Goal: Task Accomplishment & Management: Use online tool/utility

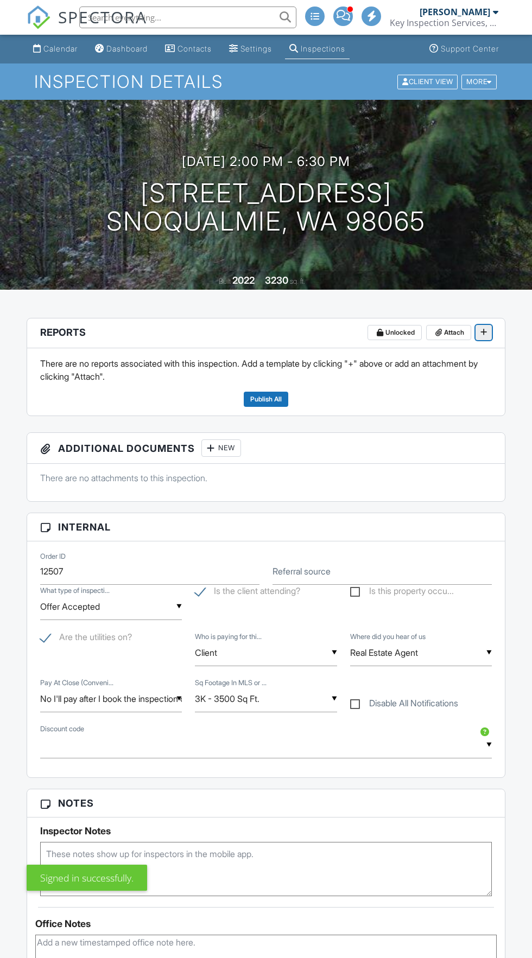
click at [484, 332] on icon at bounding box center [483, 332] width 7 height 8
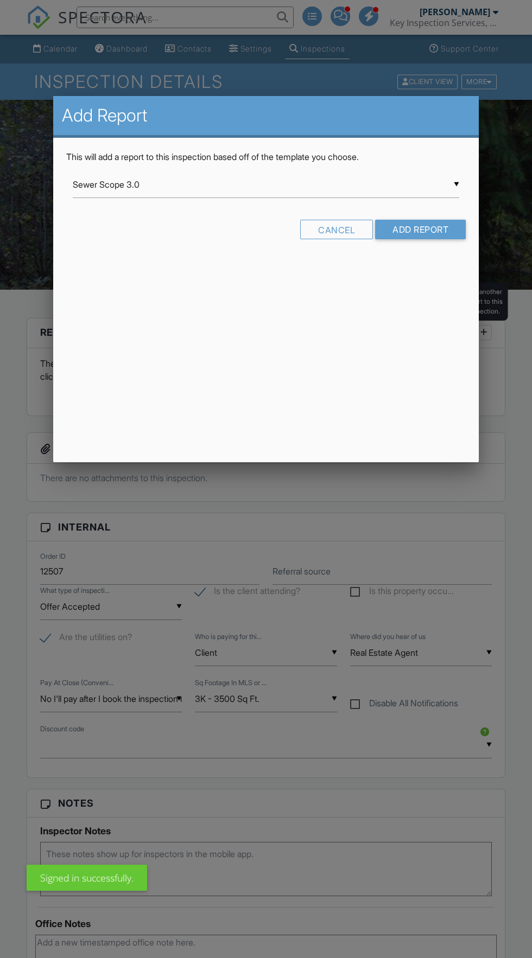
click at [425, 193] on input "Sewer Scope 3.0" at bounding box center [266, 184] width 386 height 27
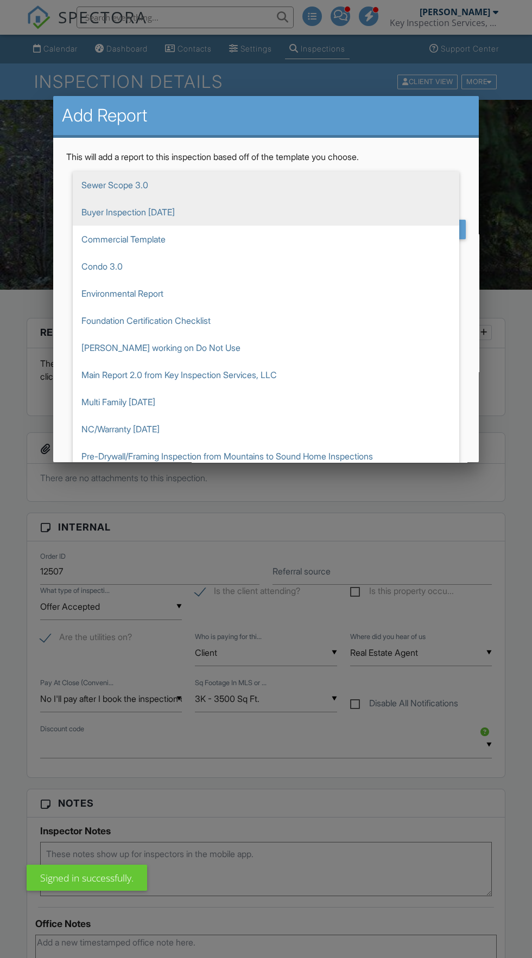
click at [152, 213] on span "Buyer Inspection 7.18.25" at bounding box center [266, 212] width 386 height 27
type input "Buyer Inspection 7.18.25"
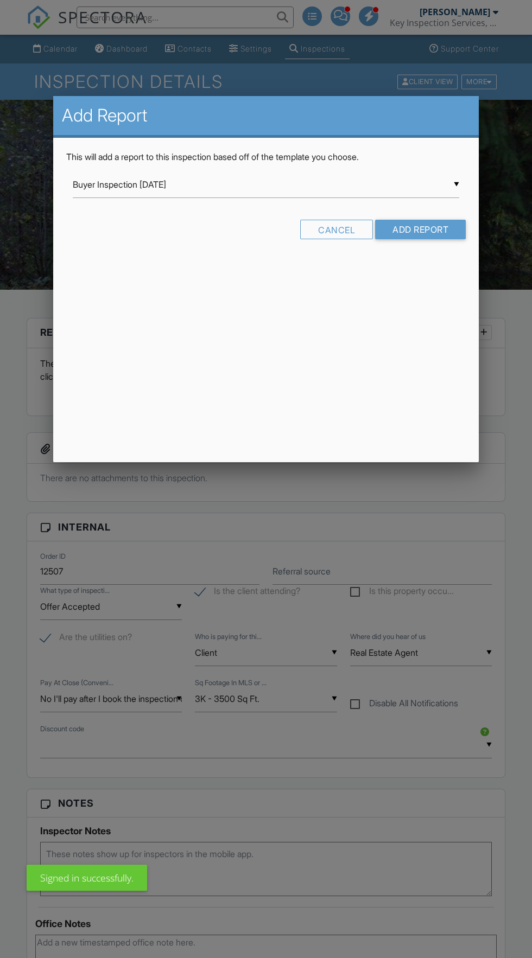
click at [467, 233] on div "This will add a report to this inspection based off of the template you choose.…" at bounding box center [265, 199] width 425 height 123
click at [455, 239] on input "Add Report" at bounding box center [420, 230] width 91 height 20
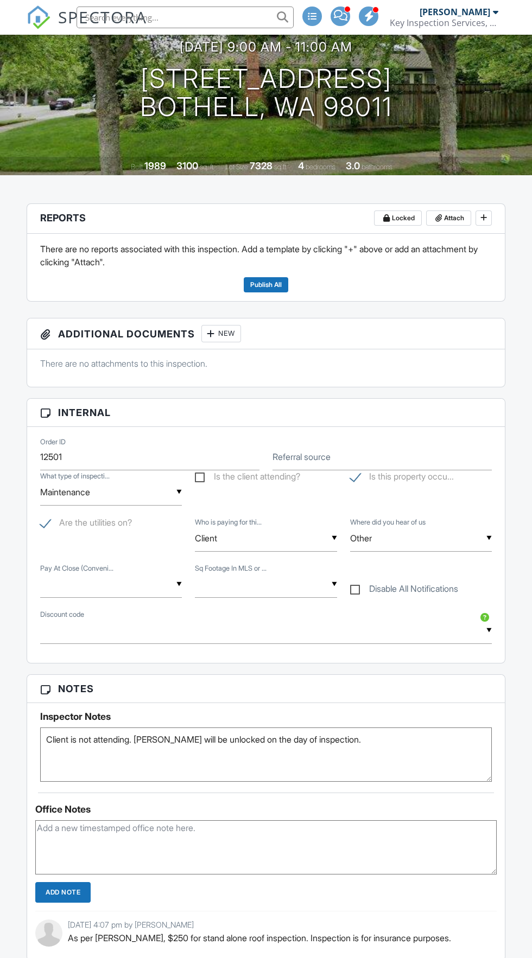
scroll to position [101, 0]
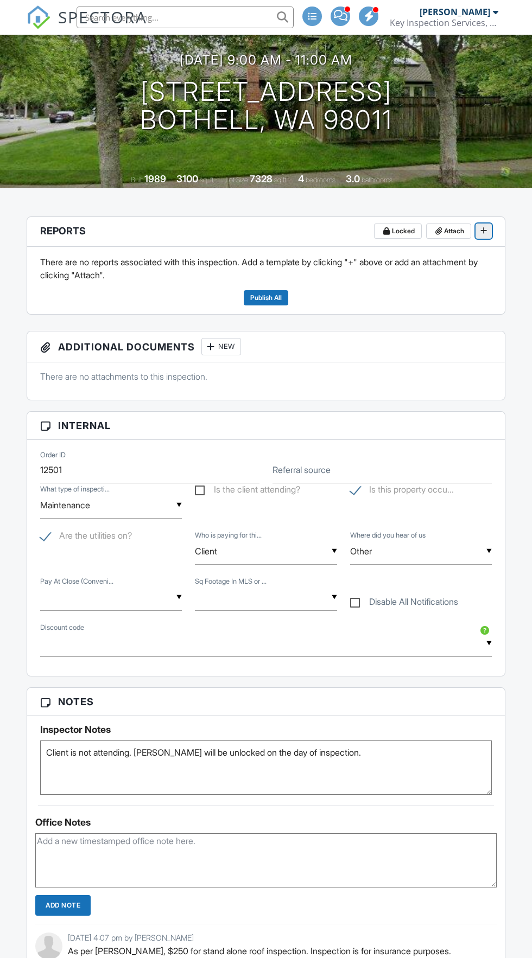
click at [487, 231] on span at bounding box center [483, 230] width 11 height 11
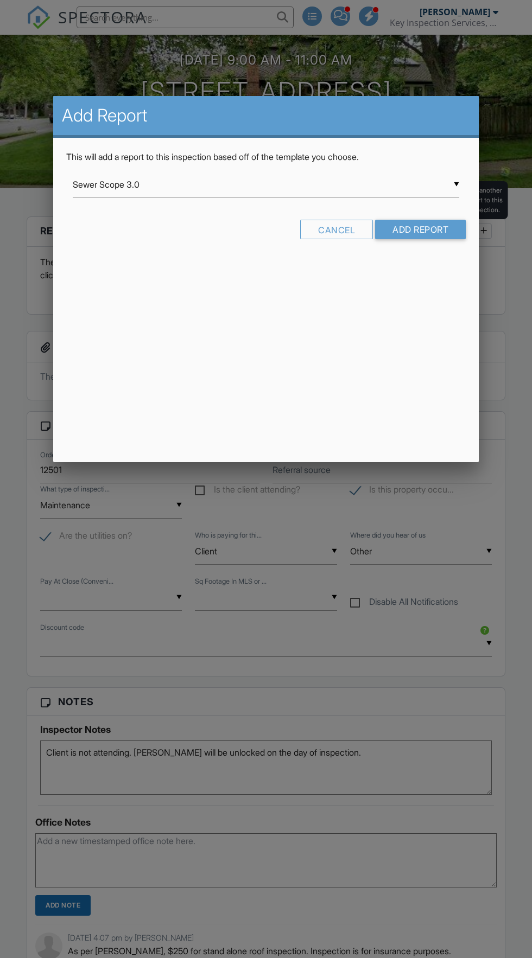
click at [423, 190] on input "Sewer Scope 3.0" at bounding box center [266, 184] width 386 height 27
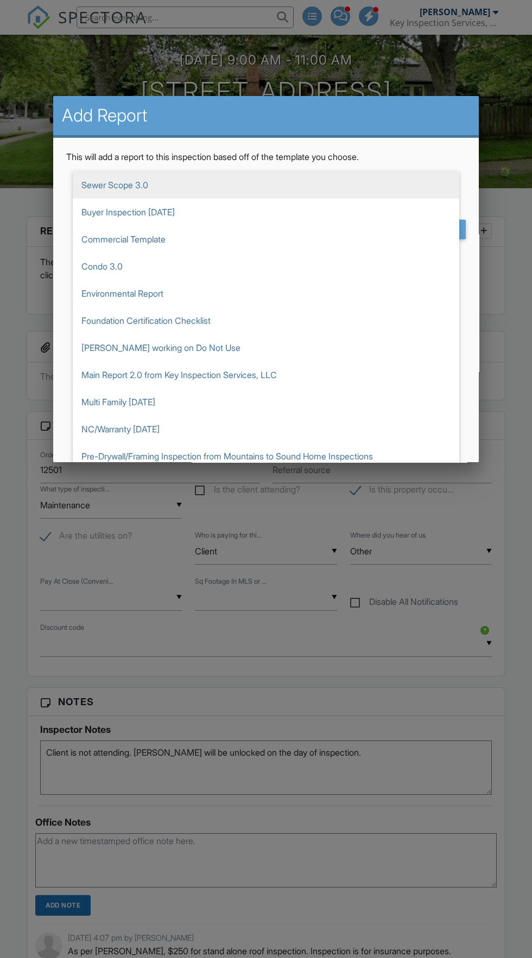
scroll to position [35, 0]
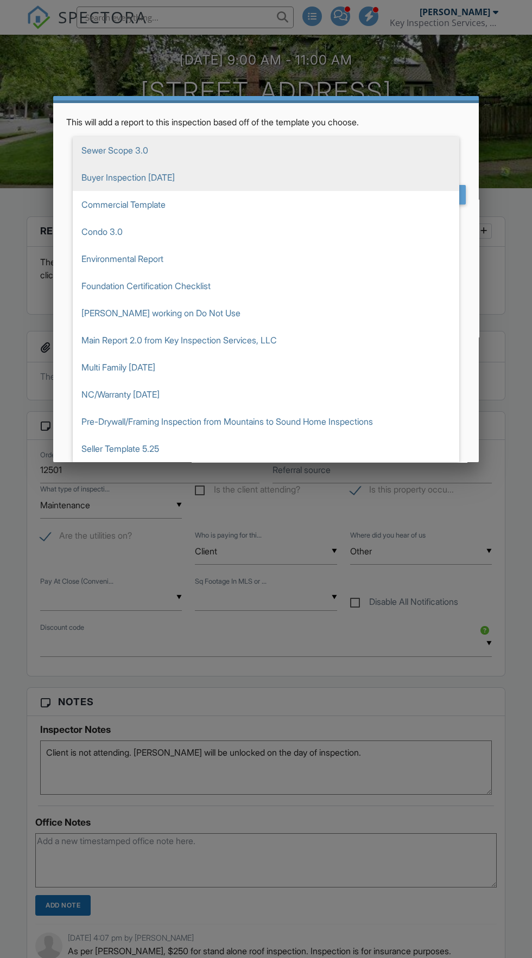
click at [165, 177] on span "Buyer Inspection [DATE]" at bounding box center [266, 177] width 386 height 27
type input "Buyer Inspection [DATE]"
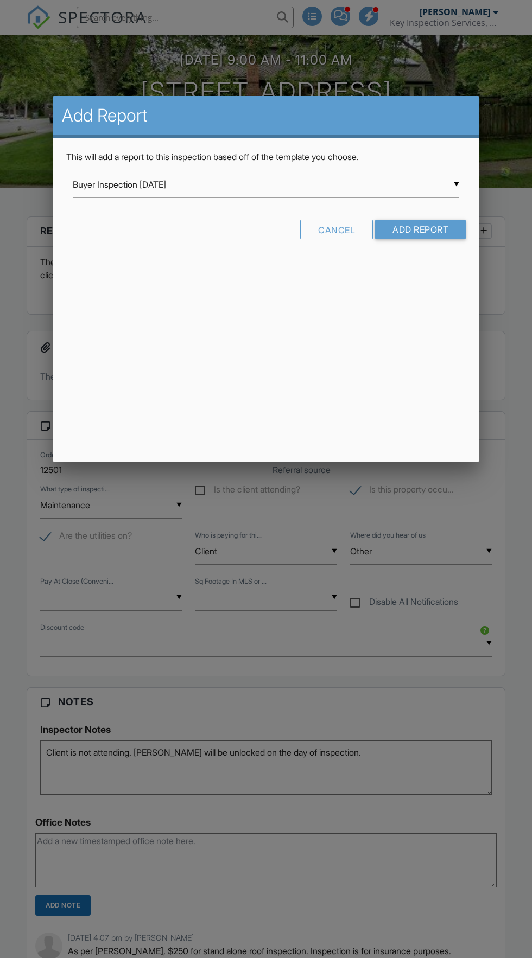
scroll to position [0, 0]
click at [446, 226] on input "Add Report" at bounding box center [420, 230] width 91 height 20
